Goal: Complete application form

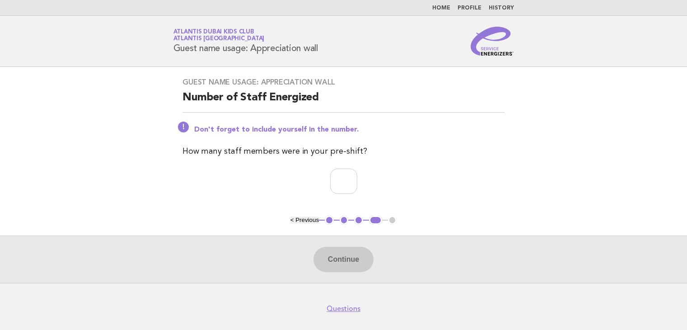
click at [331, 179] on input "number" at bounding box center [343, 180] width 27 height 25
type input "*"
click at [350, 252] on button "Continue" at bounding box center [344, 259] width 60 height 25
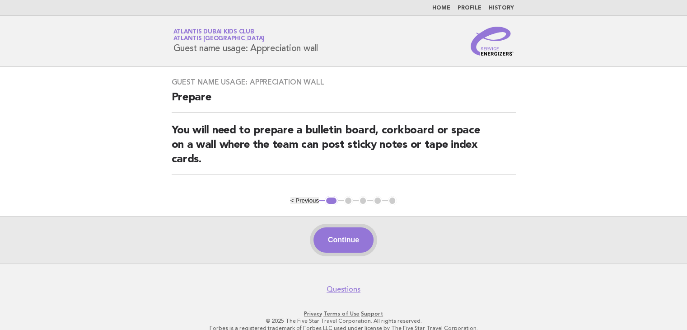
click at [344, 242] on button "Continue" at bounding box center [344, 239] width 60 height 25
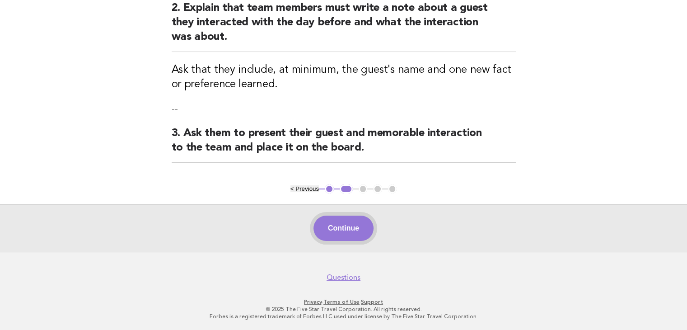
click at [329, 225] on button "Continue" at bounding box center [344, 227] width 60 height 25
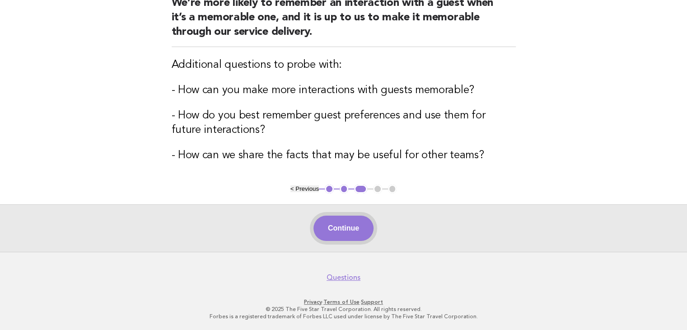
click at [333, 227] on button "Continue" at bounding box center [344, 227] width 60 height 25
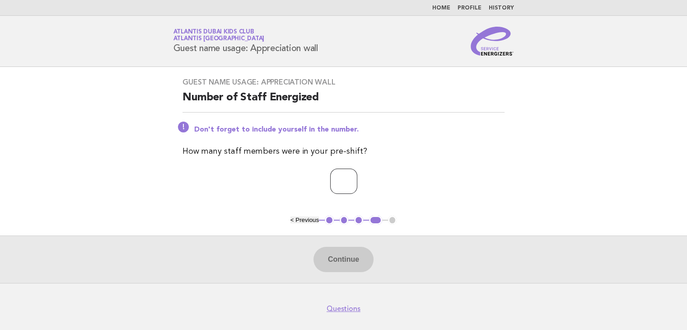
click at [338, 185] on input "number" at bounding box center [343, 180] width 27 height 25
type input "*"
click at [358, 262] on button "Continue" at bounding box center [344, 259] width 60 height 25
